Goal: Transaction & Acquisition: Purchase product/service

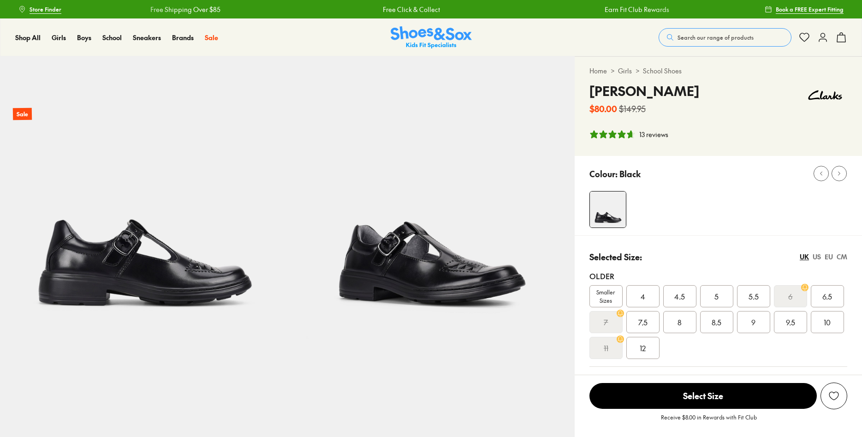
select select "*"
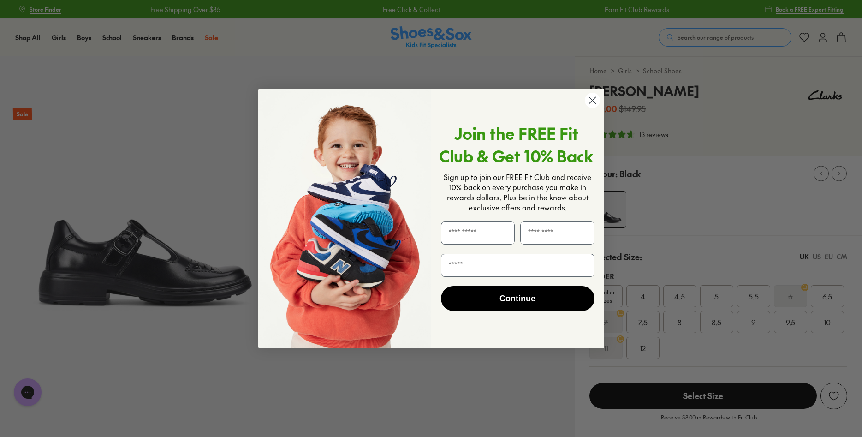
click at [591, 99] on icon "Close dialog" at bounding box center [592, 100] width 6 height 6
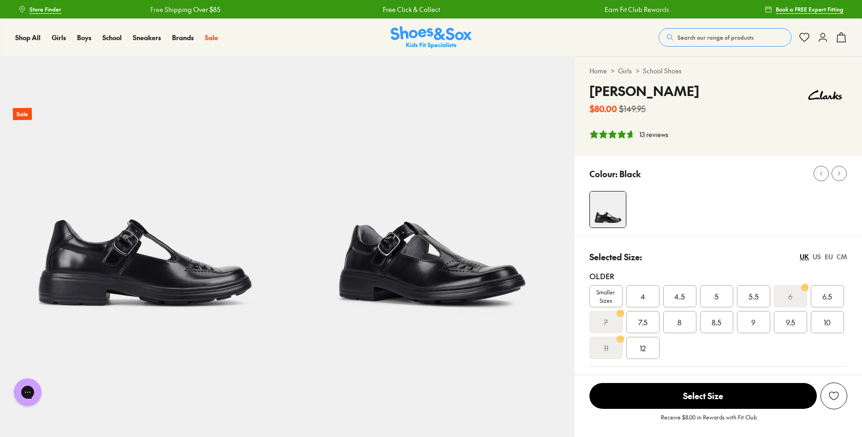
click at [815, 256] on div "US" at bounding box center [816, 257] width 8 height 10
click at [679, 320] on span "9" at bounding box center [679, 321] width 4 height 11
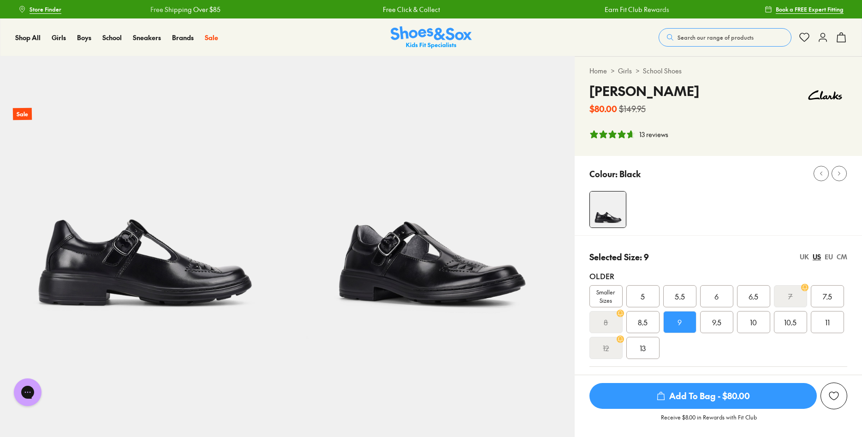
click at [699, 397] on span "Add To Bag - $80.00" at bounding box center [702, 396] width 227 height 26
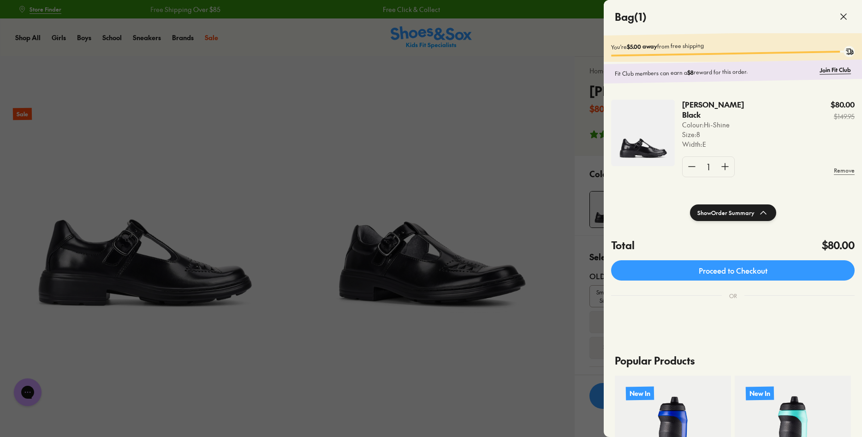
click at [511, 150] on div at bounding box center [431, 218] width 862 height 437
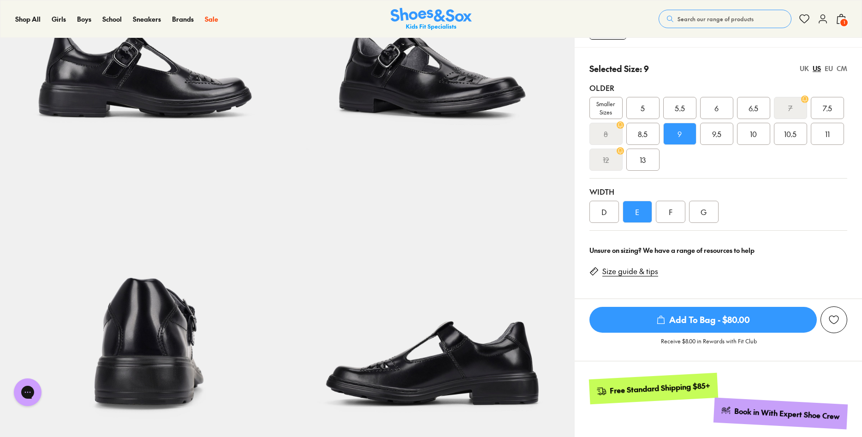
scroll to position [47, 0]
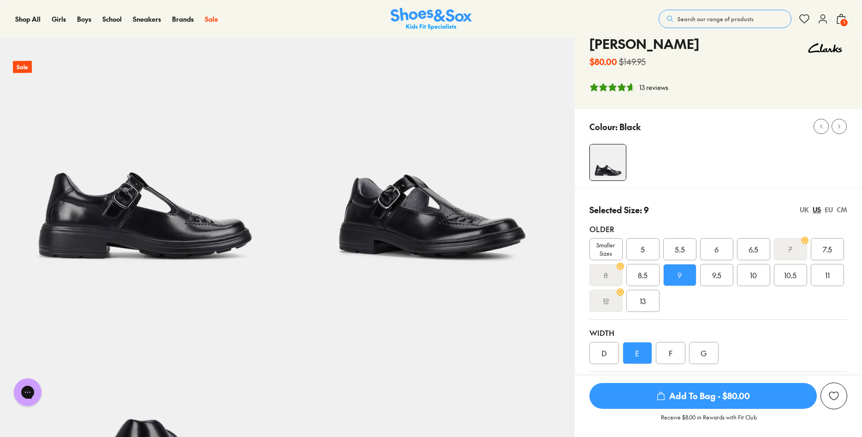
click at [650, 87] on div "13 reviews" at bounding box center [653, 88] width 29 height 10
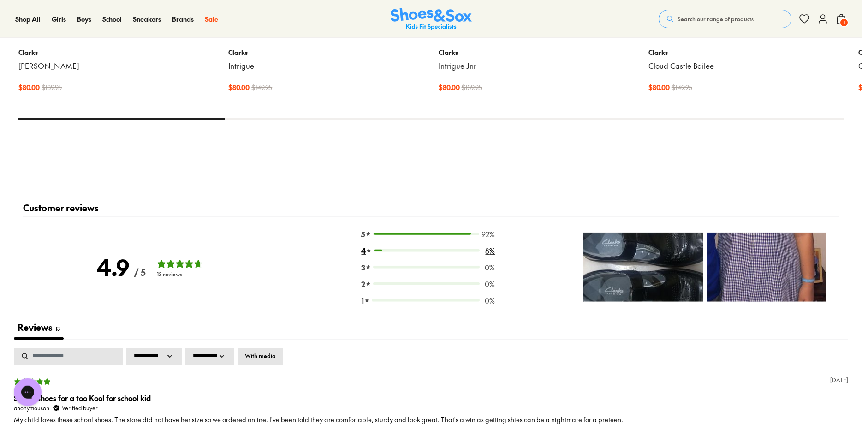
scroll to position [1035, 0]
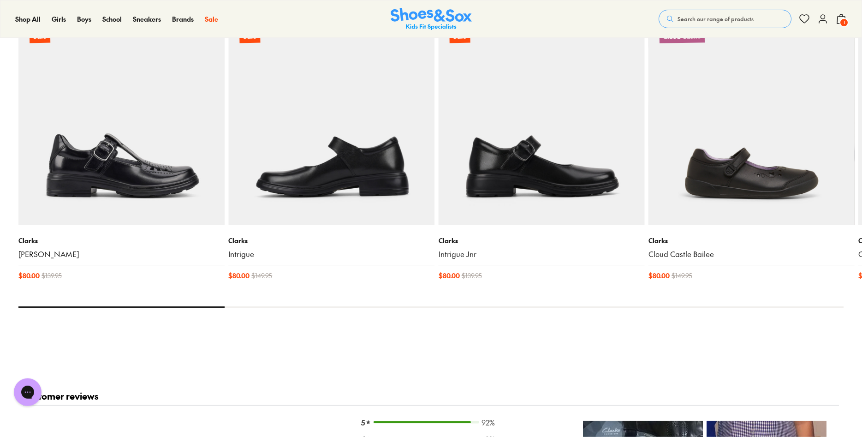
click at [334, 181] on img at bounding box center [331, 121] width 206 height 206
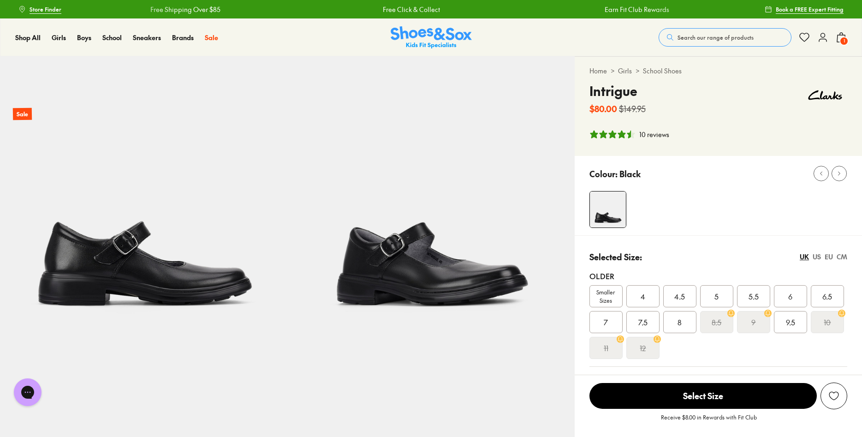
select select "*"
click at [754, 321] on s "9" at bounding box center [753, 321] width 4 height 11
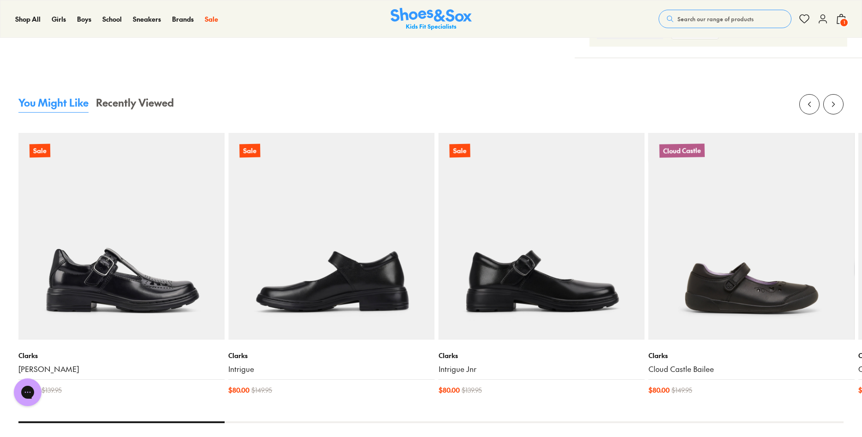
select select "*"
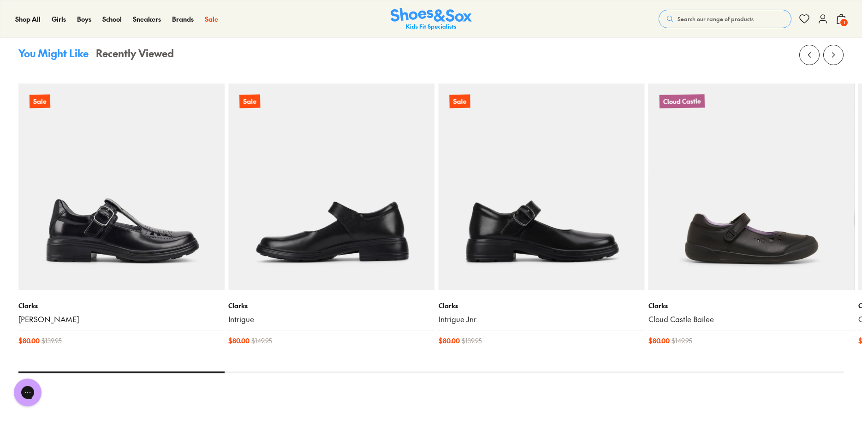
scroll to position [988, 0]
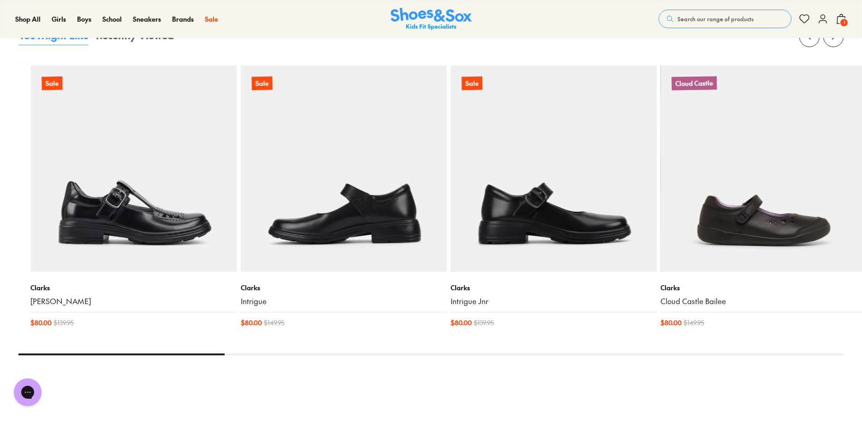
click at [258, 305] on div "[PERSON_NAME] Intrigue" at bounding box center [344, 295] width 206 height 24
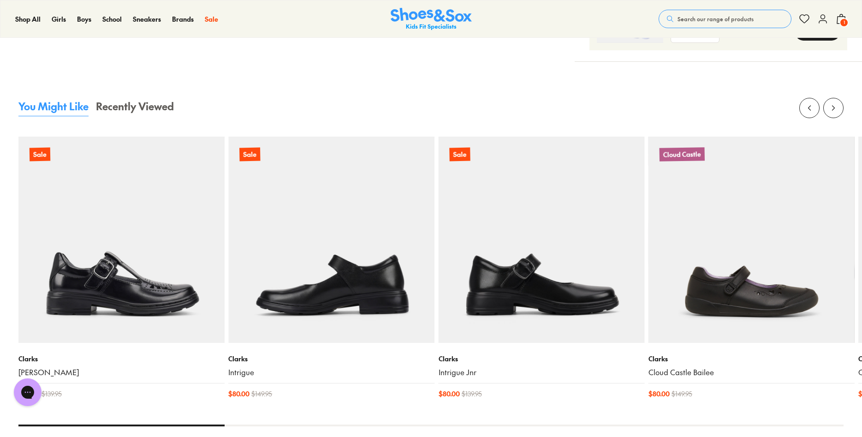
scroll to position [847, 0]
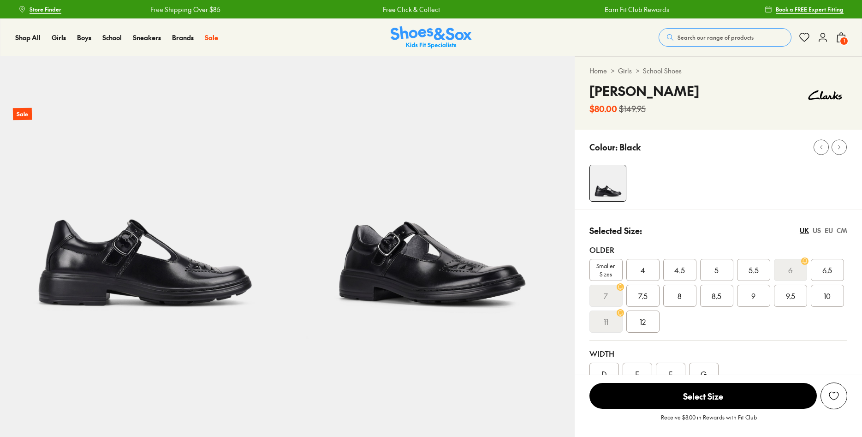
select select "*"
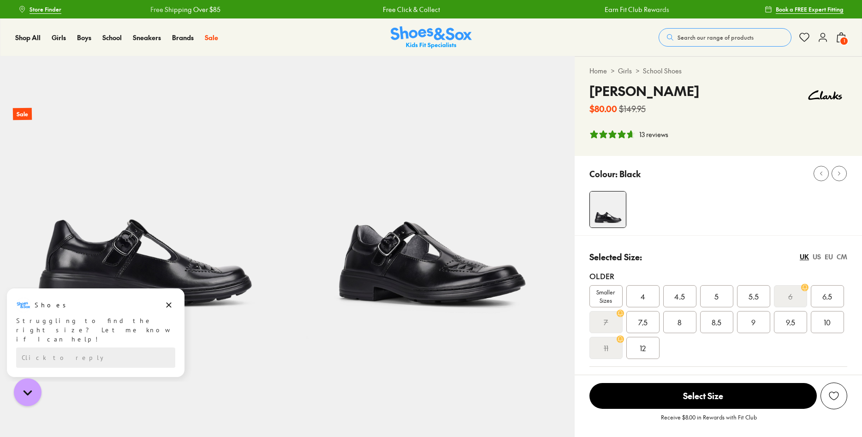
click at [817, 258] on div "US" at bounding box center [816, 257] width 8 height 10
click at [804, 256] on div "UK" at bounding box center [803, 257] width 9 height 10
click at [611, 320] on div "7" at bounding box center [605, 322] width 33 height 22
click at [830, 295] on span "6.5" at bounding box center [827, 295] width 10 height 11
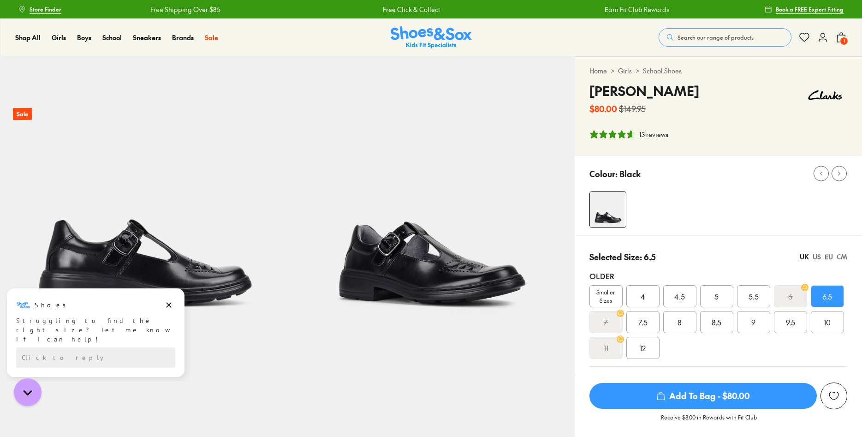
click at [830, 256] on div "EU" at bounding box center [828, 257] width 8 height 10
click at [842, 256] on div "CM" at bounding box center [841, 257] width 11 height 10
click at [802, 256] on div "UK" at bounding box center [803, 257] width 9 height 10
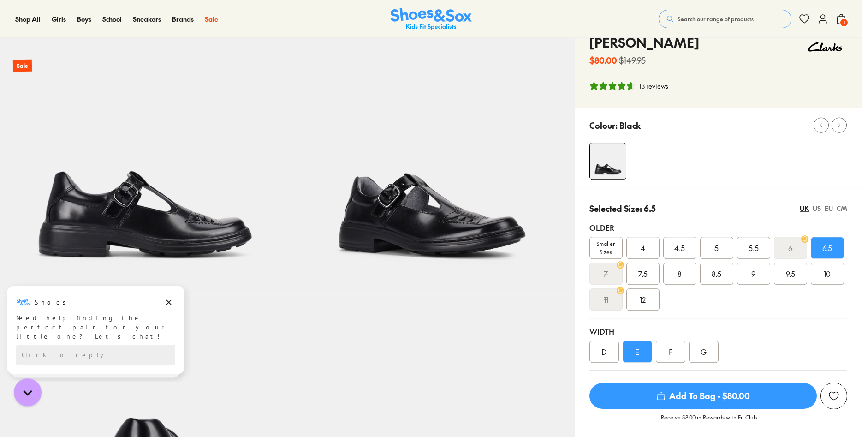
scroll to position [47, 0]
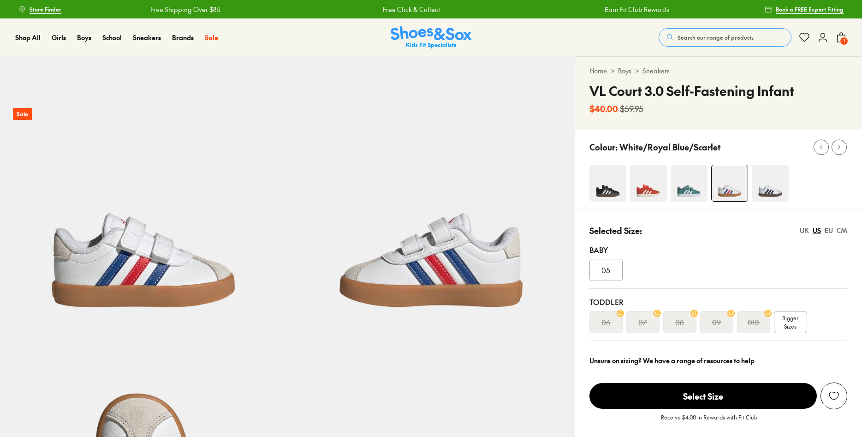
select select "*"
